Goal: Task Accomplishment & Management: Use online tool/utility

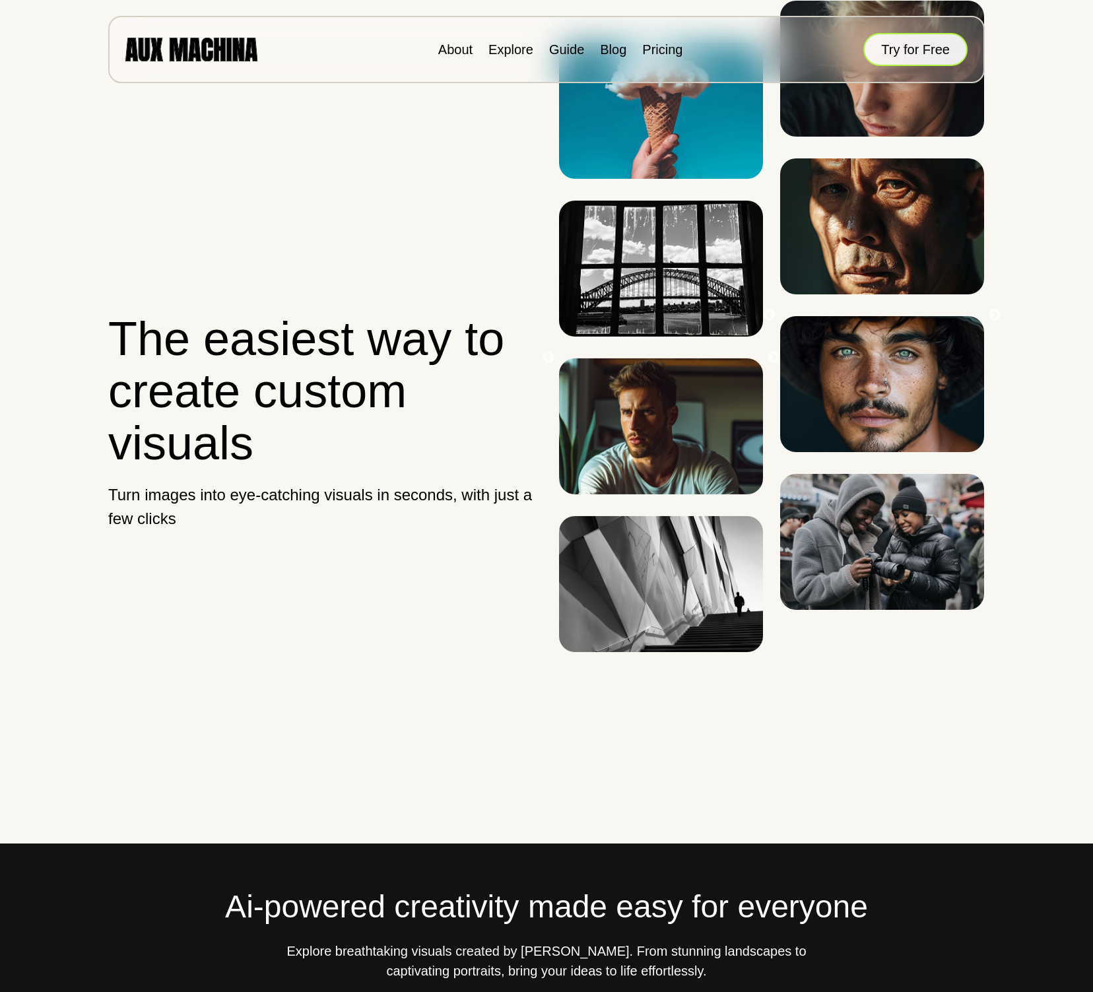
click at [903, 46] on button "Try for Free" at bounding box center [915, 49] width 104 height 33
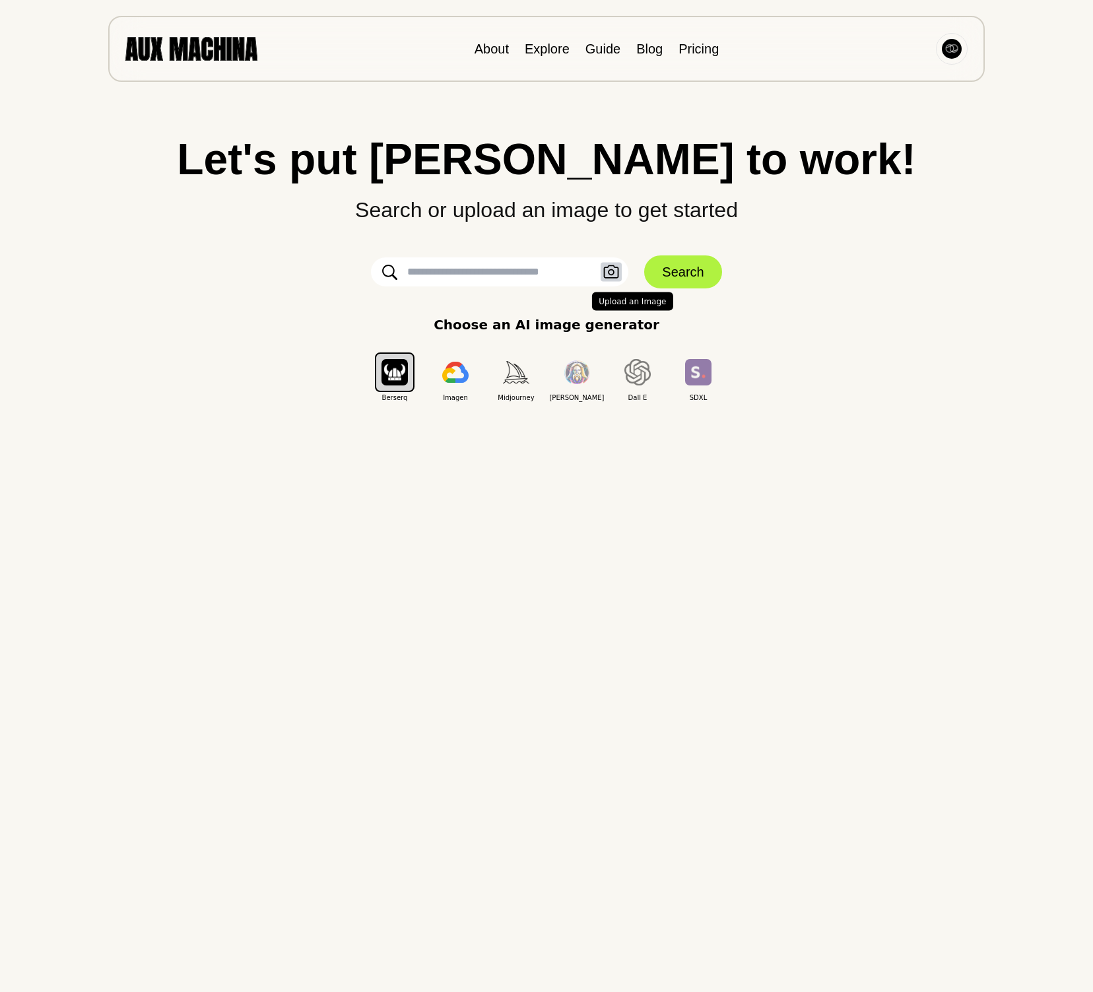
click at [611, 269] on icon "button" at bounding box center [611, 272] width 16 height 14
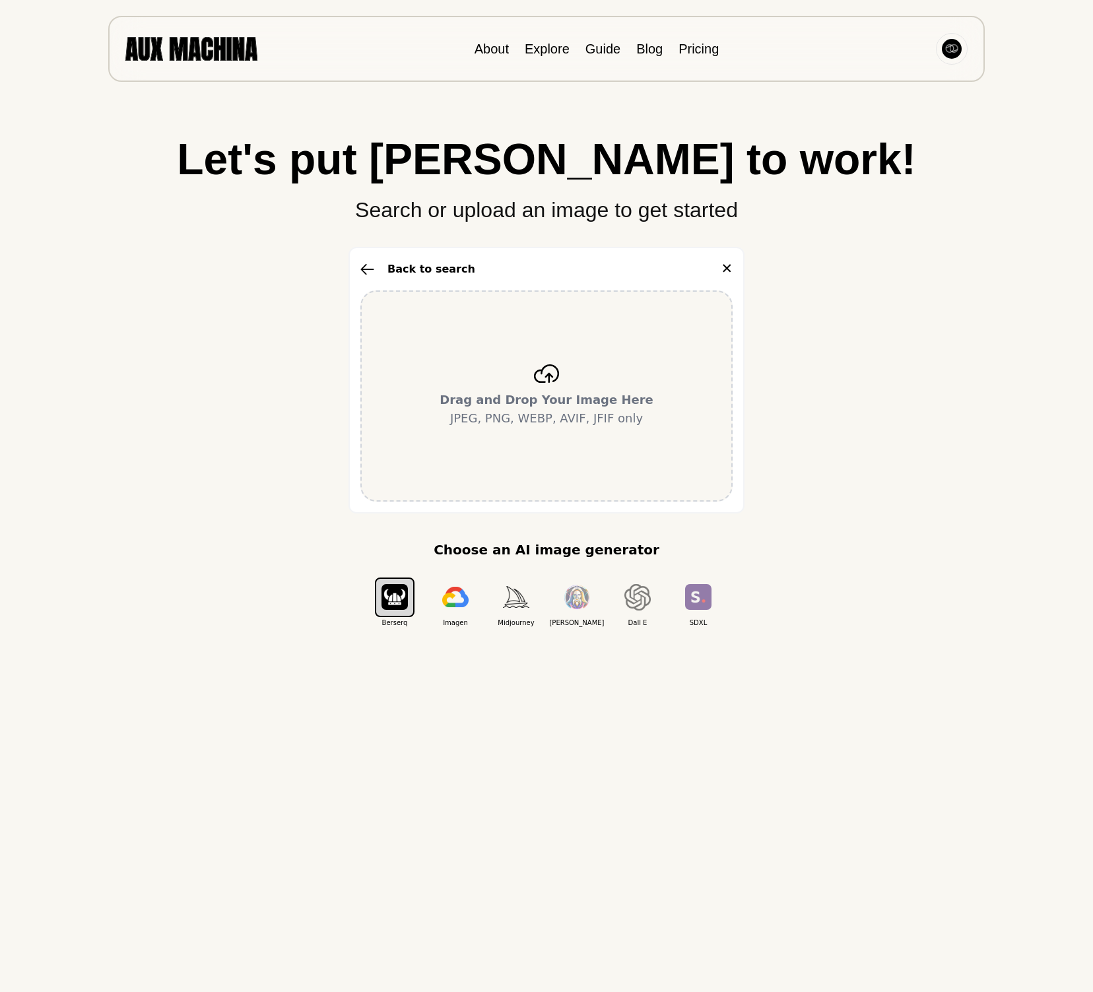
click at [541, 374] on icon at bounding box center [546, 373] width 26 height 18
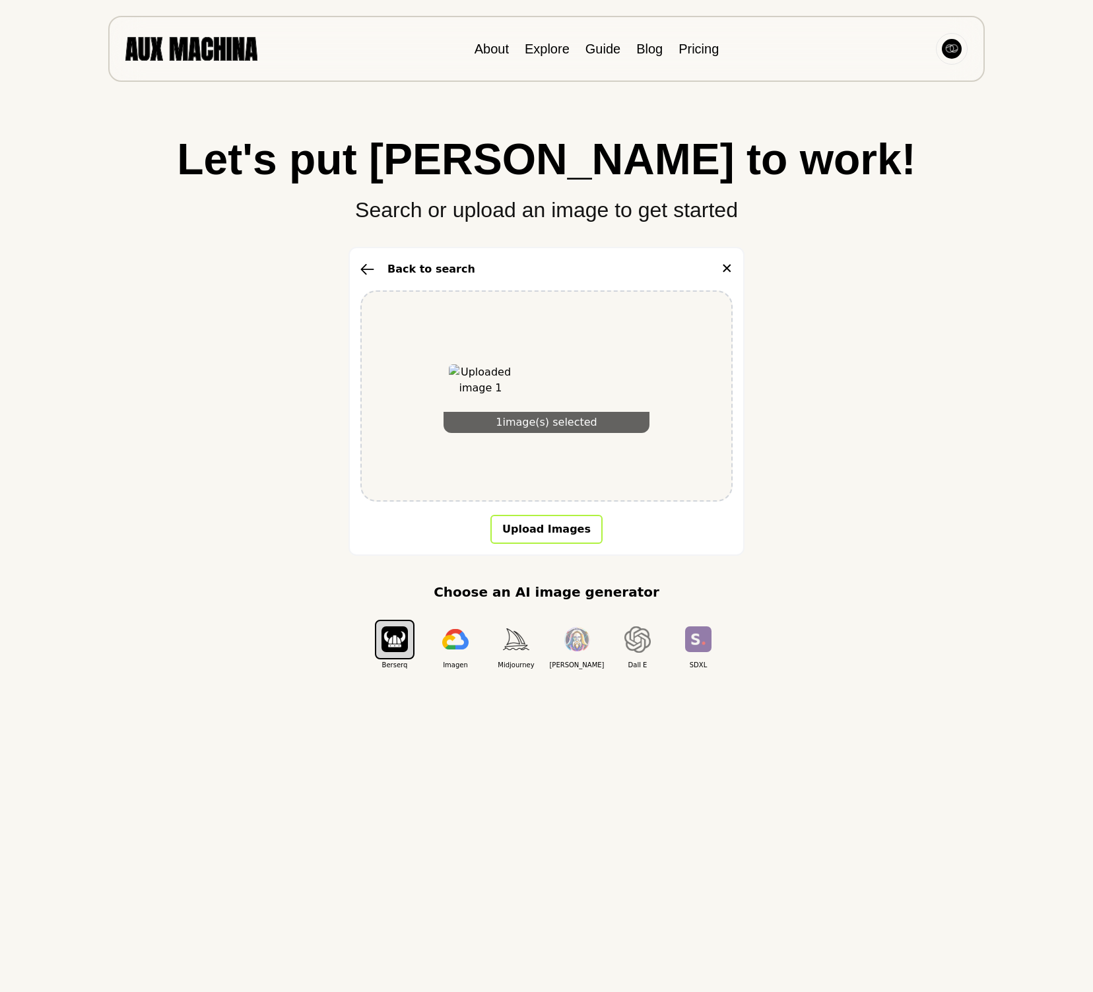
click at [543, 525] on button "Upload Images" at bounding box center [546, 529] width 112 height 29
